Goal: Ask a question

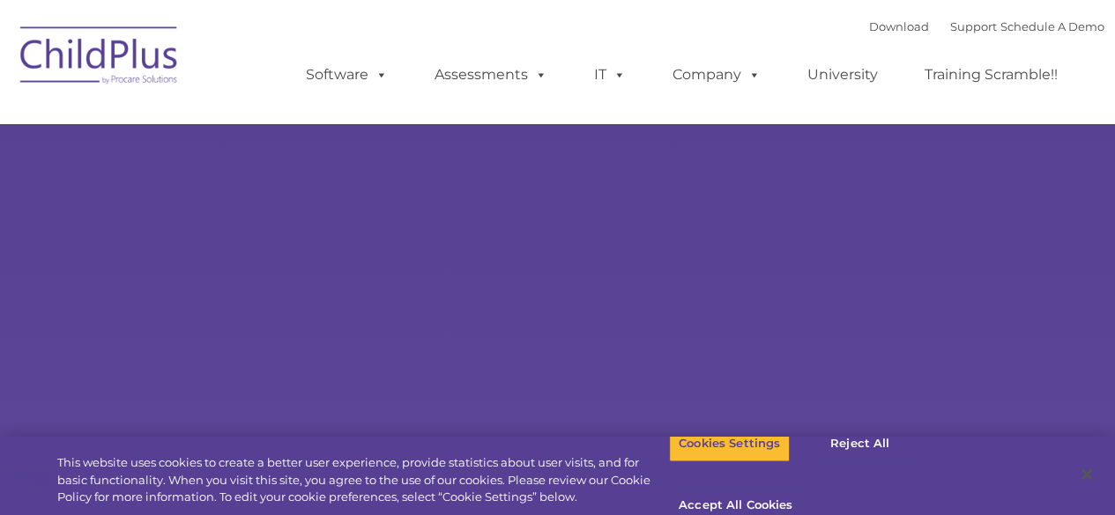
select select "MEDIUM"
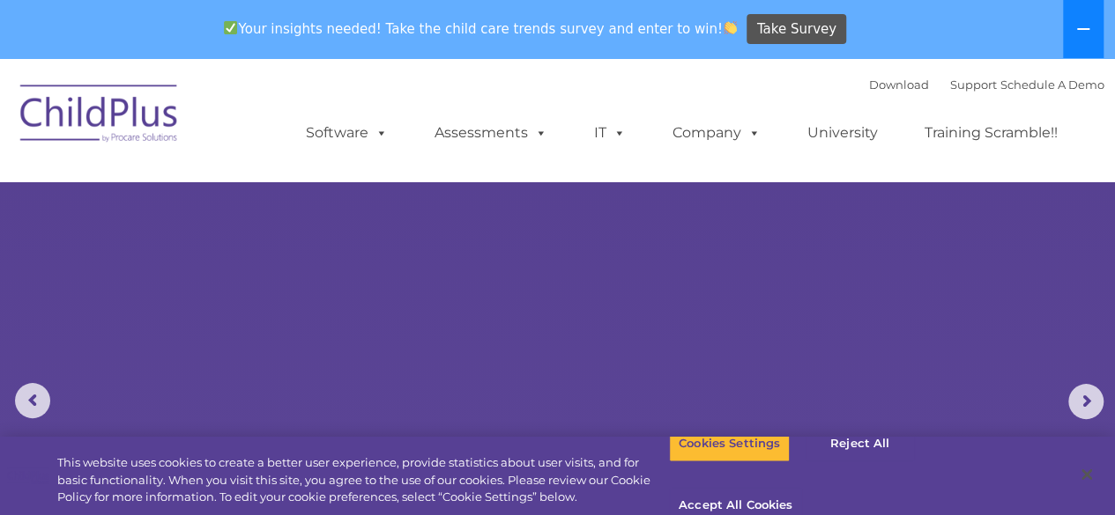
click at [1083, 29] on icon at bounding box center [1083, 29] width 12 height 2
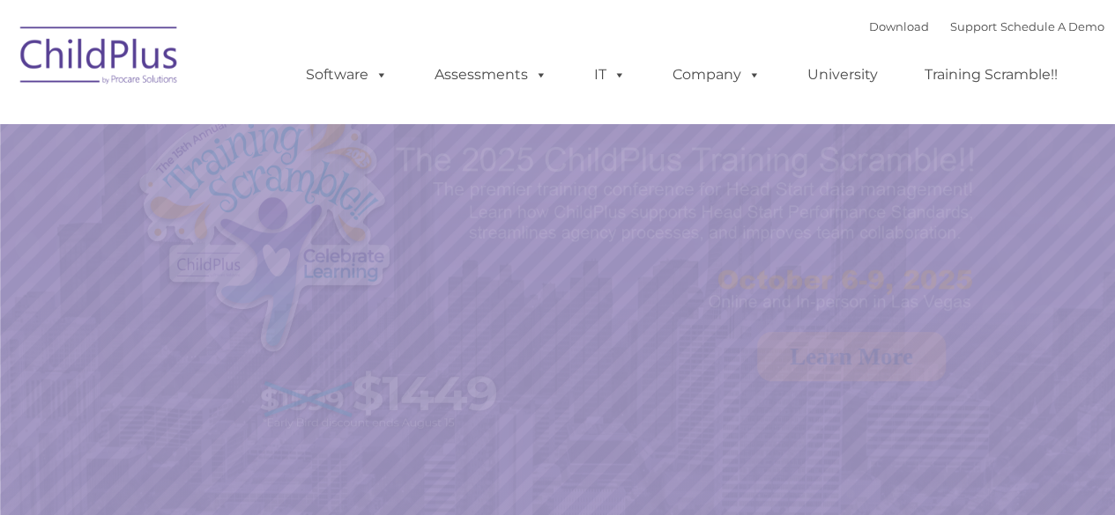
select select "MEDIUM"
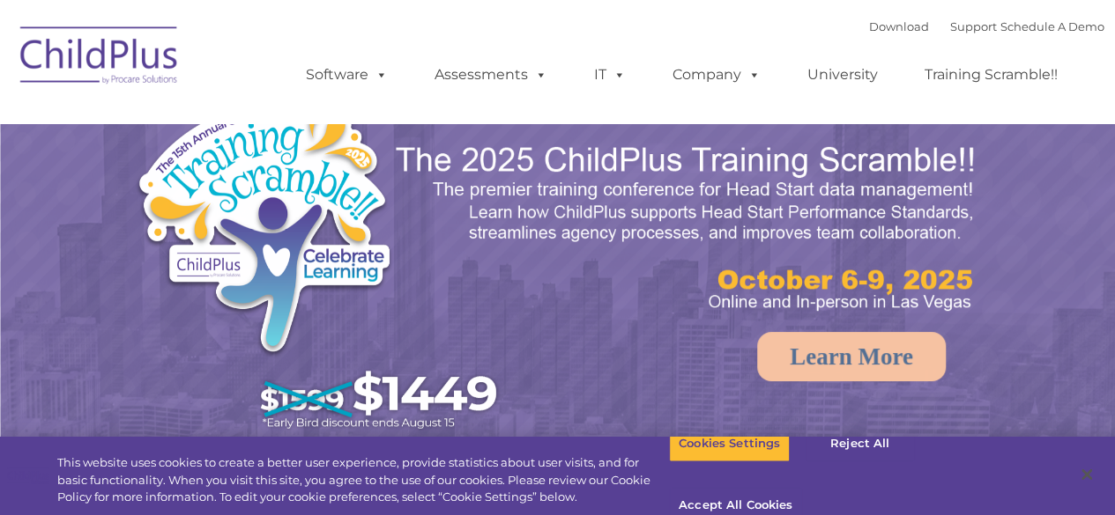
select select "MEDIUM"
